Goal: Task Accomplishment & Management: Complete application form

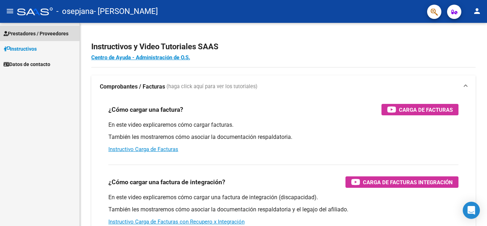
click at [38, 32] on span "Prestadores / Proveedores" at bounding box center [36, 34] width 65 height 8
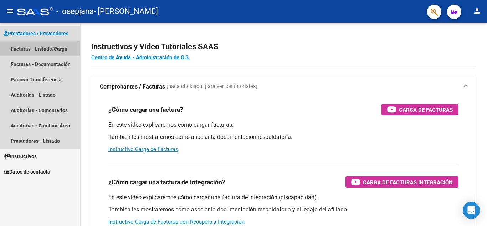
click at [36, 45] on link "Facturas - Listado/Carga" at bounding box center [40, 48] width 80 height 15
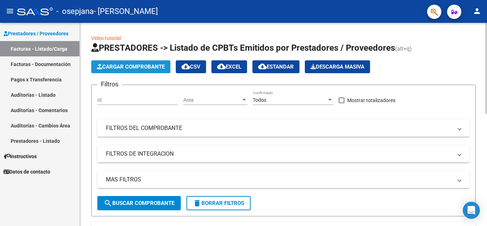
click at [126, 64] on span "Cargar Comprobante" at bounding box center [131, 67] width 68 height 6
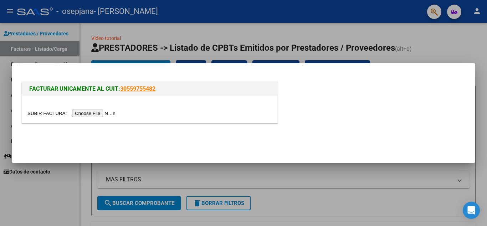
click at [108, 113] on input "file" at bounding box center [72, 113] width 90 height 7
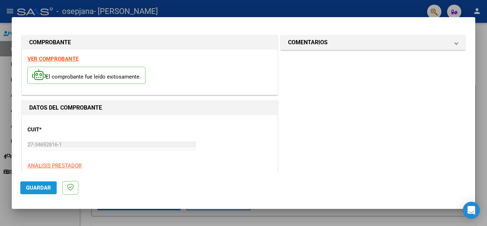
click at [34, 188] on span "Guardar" at bounding box center [38, 187] width 25 height 6
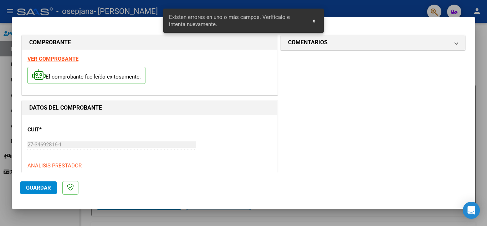
scroll to position [162, 0]
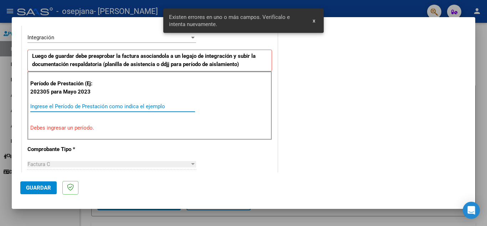
click at [77, 103] on input "Ingrese el Período de Prestación como indica el ejemplo" at bounding box center [112, 106] width 165 height 6
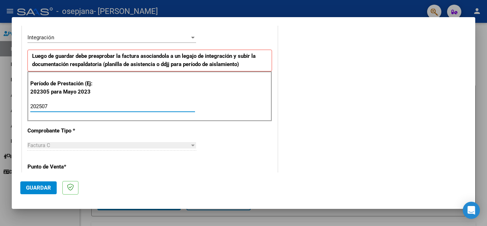
type input "202507"
click at [41, 189] on span "Guardar" at bounding box center [38, 187] width 25 height 6
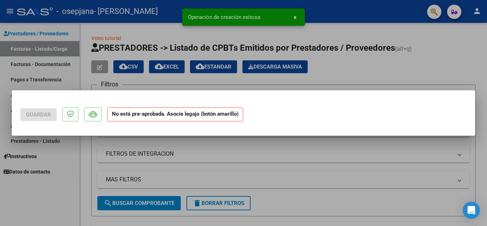
scroll to position [0, 0]
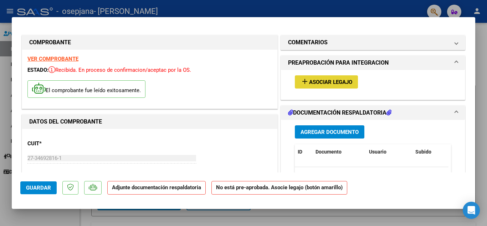
click at [309, 82] on span "Asociar Legajo" at bounding box center [330, 82] width 43 height 6
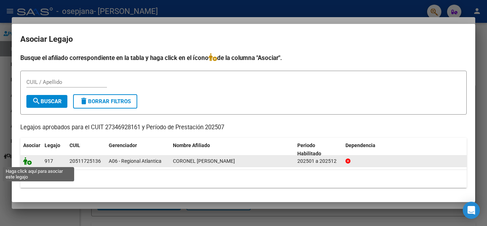
click at [25, 163] on icon at bounding box center [27, 161] width 9 height 8
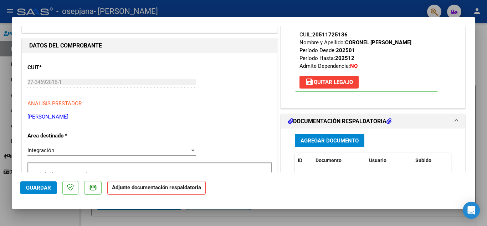
scroll to position [105, 0]
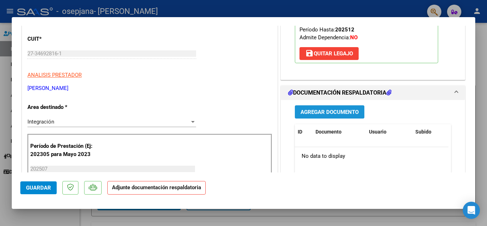
click at [319, 111] on span "Agregar Documento" at bounding box center [330, 112] width 58 height 6
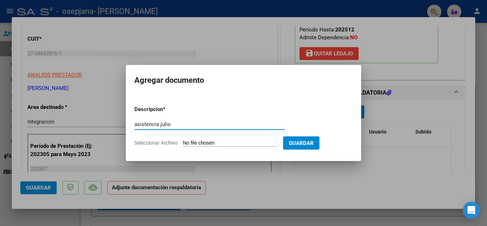
type input "asistencia julio"
click at [243, 146] on input "Seleccionar Archivo" at bounding box center [230, 143] width 95 height 7
type input "C:\fakepath\SCAN_20250812_140853658.pdf"
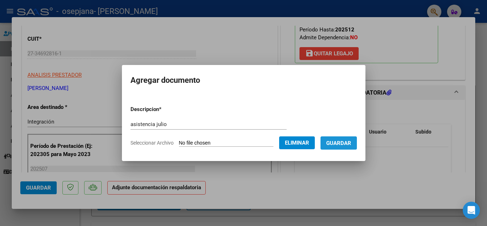
click at [350, 142] on span "Guardar" at bounding box center [338, 143] width 25 height 6
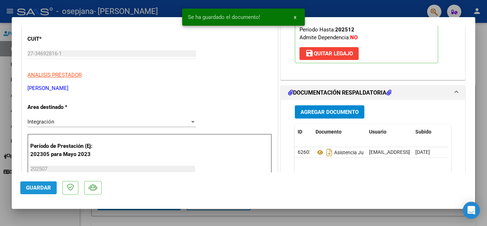
click at [33, 189] on span "Guardar" at bounding box center [38, 187] width 25 height 6
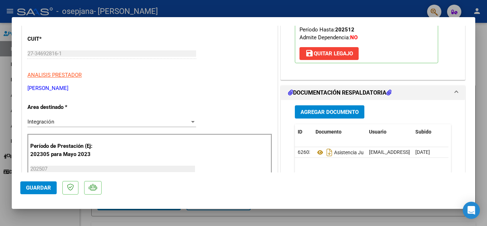
click at [420, 9] on div at bounding box center [243, 113] width 487 height 226
type input "$ 0,00"
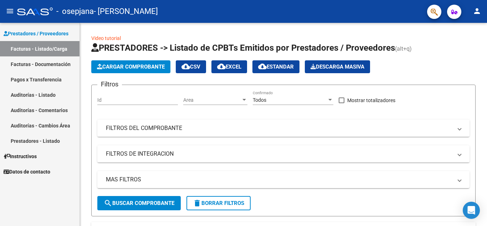
click at [49, 65] on link "Facturas - Documentación" at bounding box center [40, 63] width 80 height 15
